Goal: Information Seeking & Learning: Learn about a topic

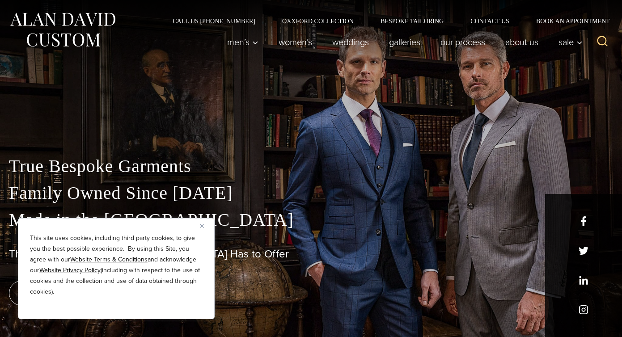
click at [202, 227] on img "Close" at bounding box center [202, 226] width 4 height 4
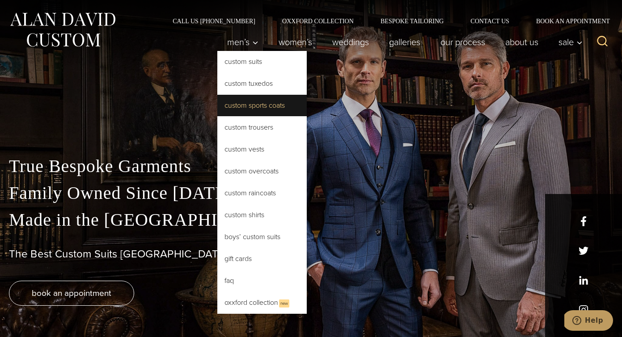
click at [236, 112] on link "Custom Sports Coats" at bounding box center [261, 105] width 89 height 21
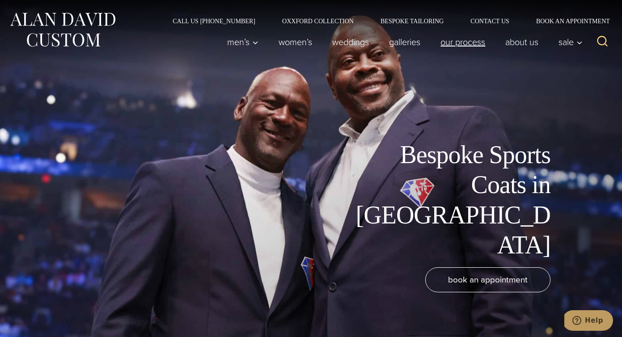
click at [455, 45] on link "Our Process" at bounding box center [463, 42] width 65 height 18
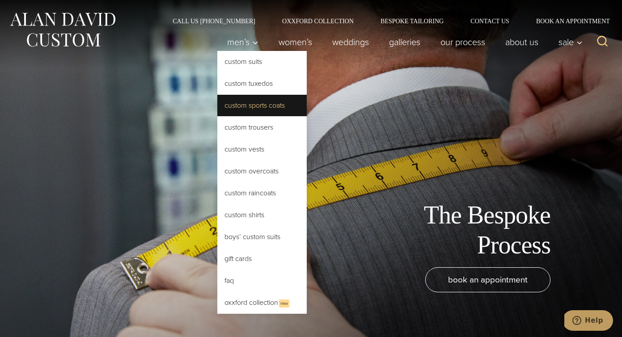
click at [241, 114] on link "Custom Sports Coats" at bounding box center [261, 105] width 89 height 21
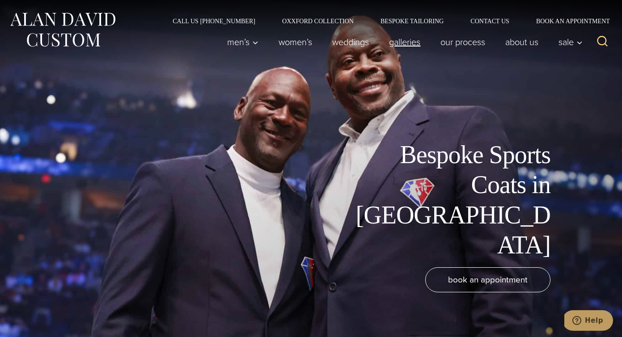
click at [395, 43] on link "Galleries" at bounding box center [404, 42] width 51 height 18
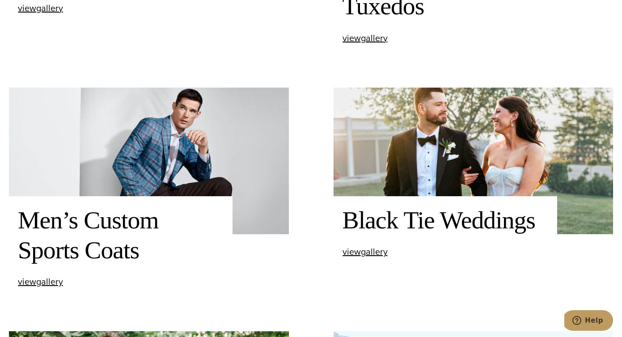
scroll to position [560, 0]
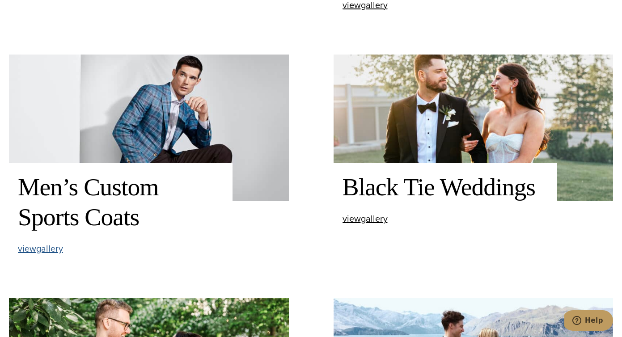
click at [60, 253] on span "view Men’s Custom Sports Coats gallery" at bounding box center [40, 248] width 45 height 13
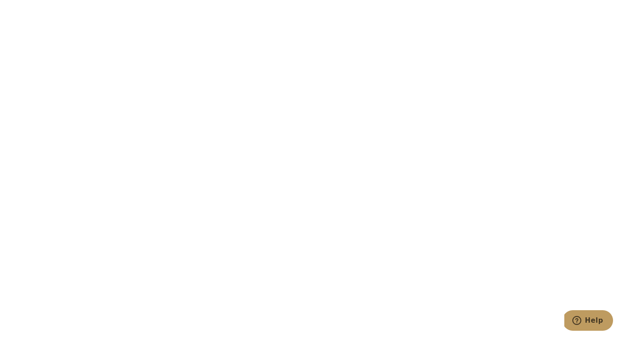
scroll to position [2684, 0]
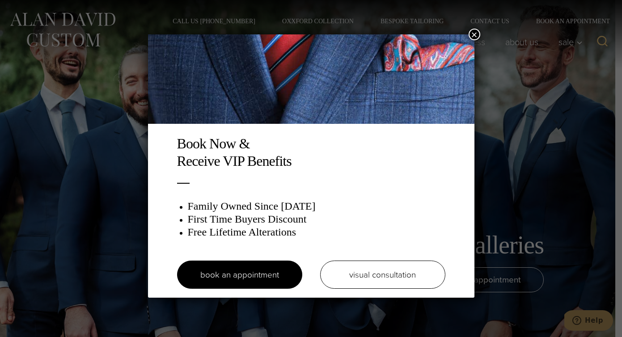
click at [472, 34] on button "×" at bounding box center [475, 35] width 12 height 12
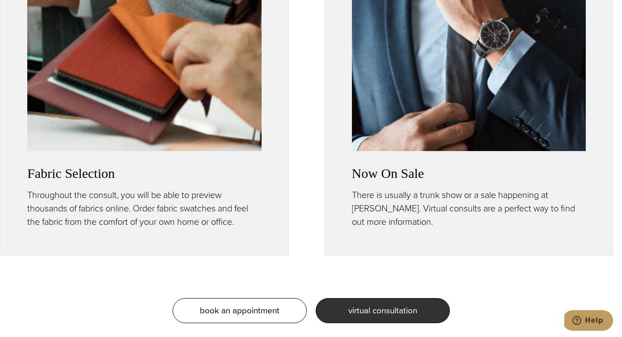
scroll to position [972, 0]
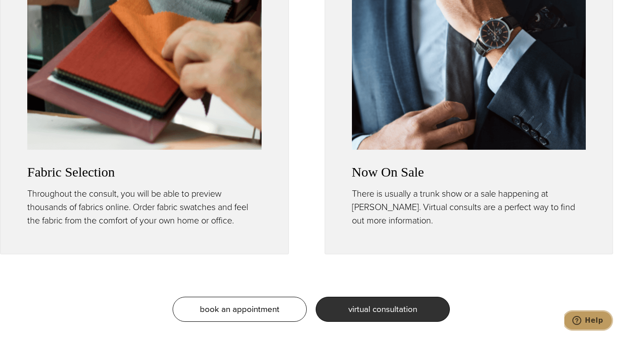
click at [578, 320] on icon "Help" at bounding box center [577, 320] width 9 height 9
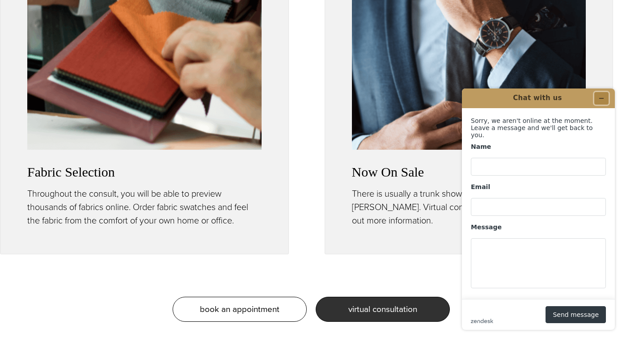
click at [607, 97] on button "Minimize widget" at bounding box center [601, 98] width 14 height 13
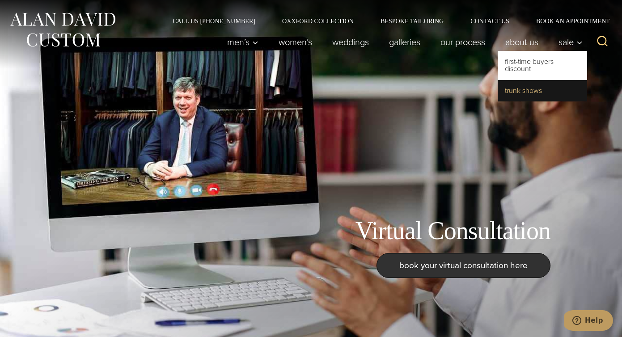
click at [532, 92] on link "Trunk Shows" at bounding box center [542, 90] width 89 height 21
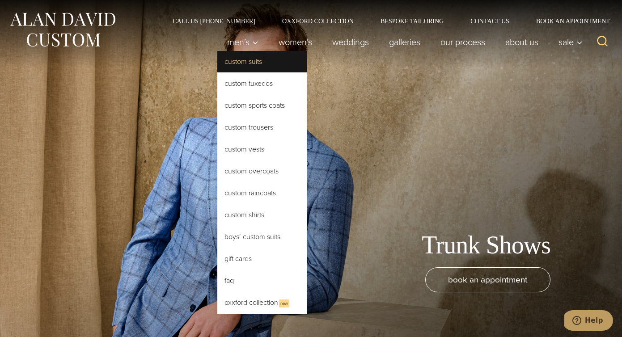
click at [217, 64] on link "Custom Suits" at bounding box center [261, 61] width 89 height 21
